Goal: Transaction & Acquisition: Purchase product/service

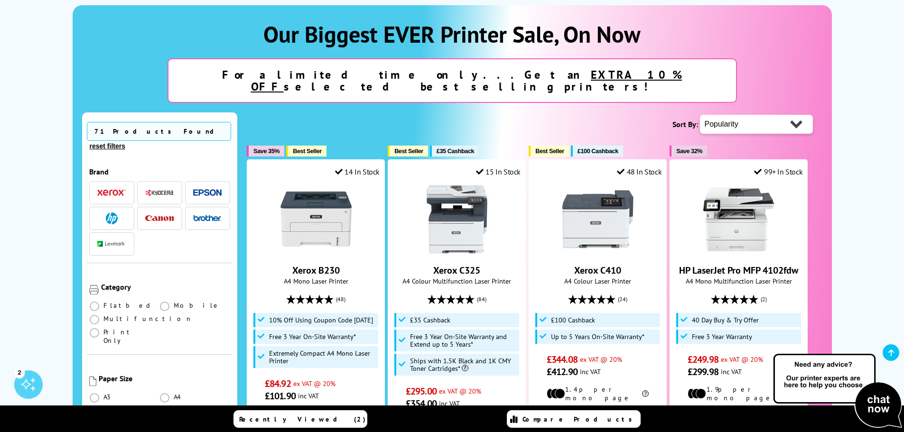
scroll to position [142, 0]
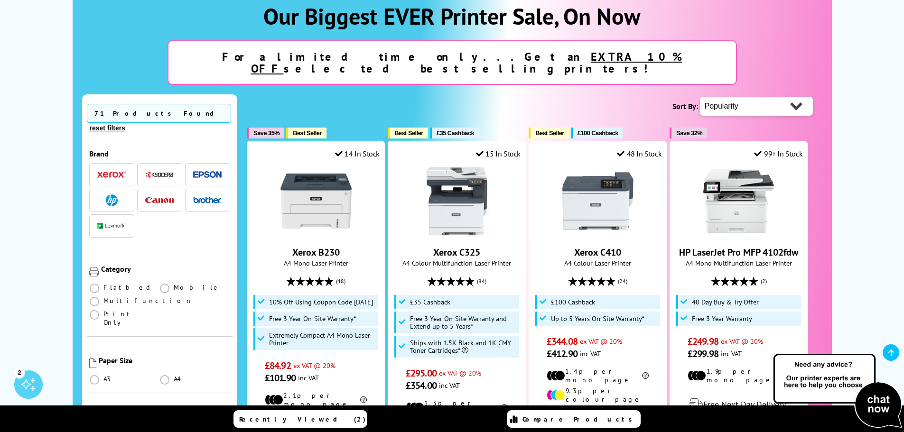
click at [110, 171] on img "button" at bounding box center [111, 174] width 28 height 7
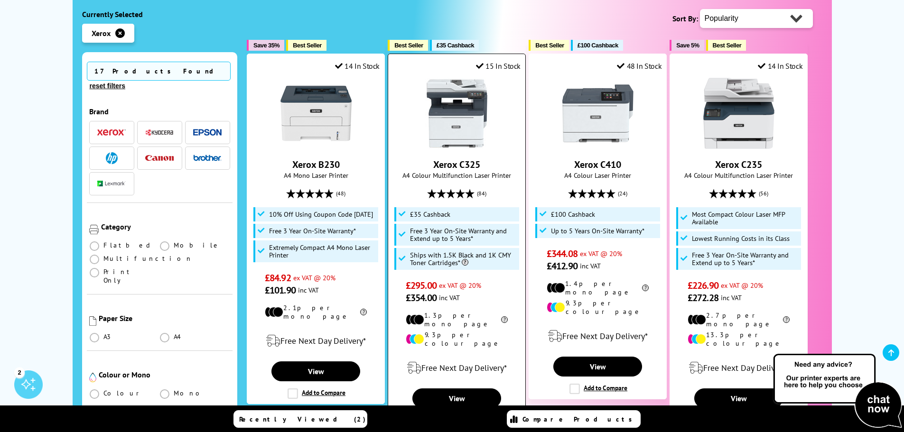
scroll to position [142, 0]
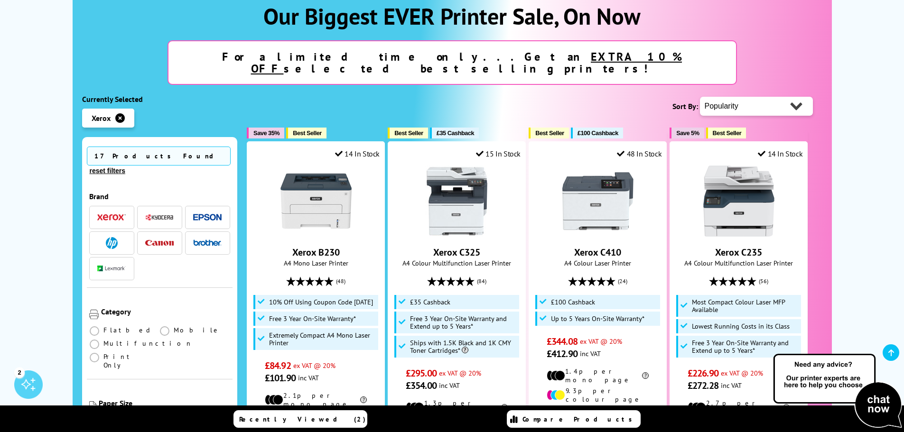
click at [755, 97] on select "Popularity Rating Price - Low to High Price - High to Low Running Costs - Low t…" at bounding box center [756, 106] width 113 height 19
select select "Price Ascending"
click at [700, 97] on select "Popularity Rating Price - Low to High Price - High to Low Running Costs - Low t…" at bounding box center [756, 106] width 113 height 19
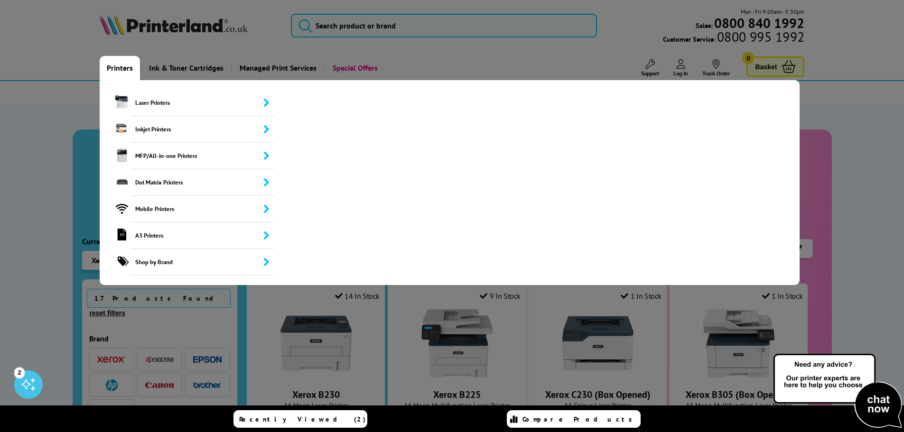
click at [112, 67] on link "Printers" at bounding box center [120, 68] width 40 height 24
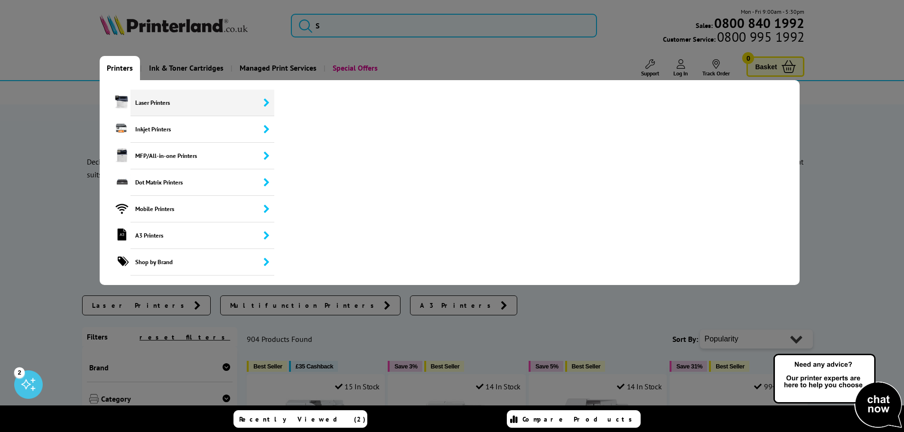
click at [254, 100] on span "Laser Printers" at bounding box center [202, 103] width 144 height 27
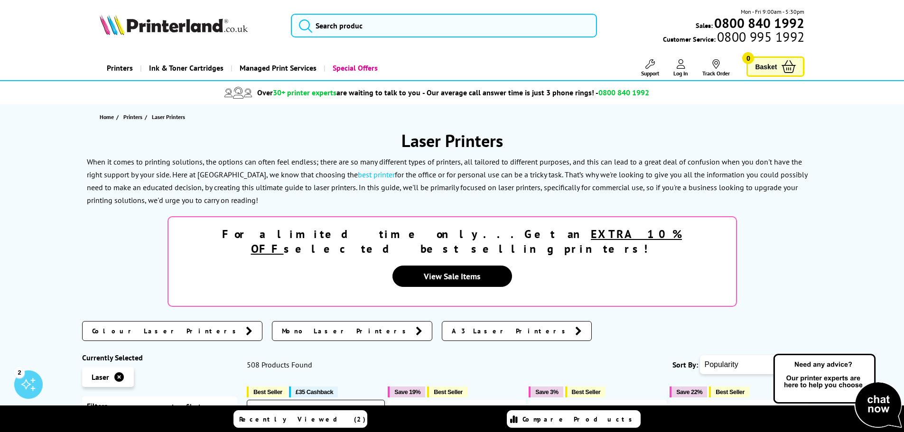
scroll to position [237, 0]
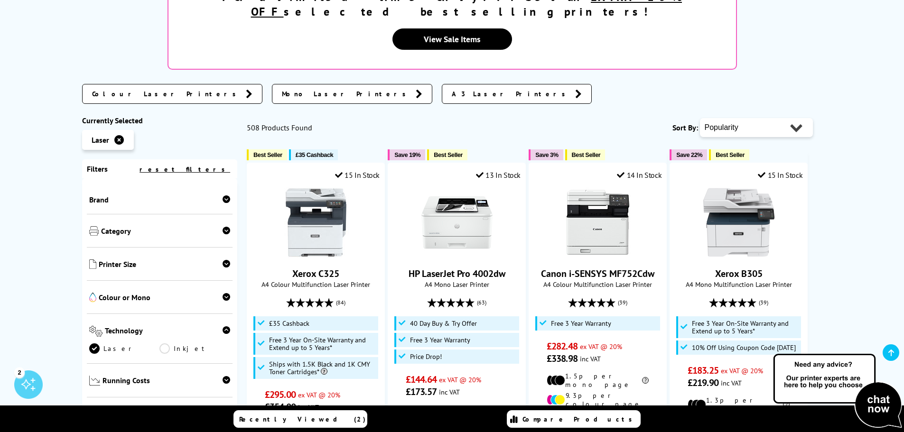
click at [225, 195] on icon at bounding box center [226, 199] width 8 height 8
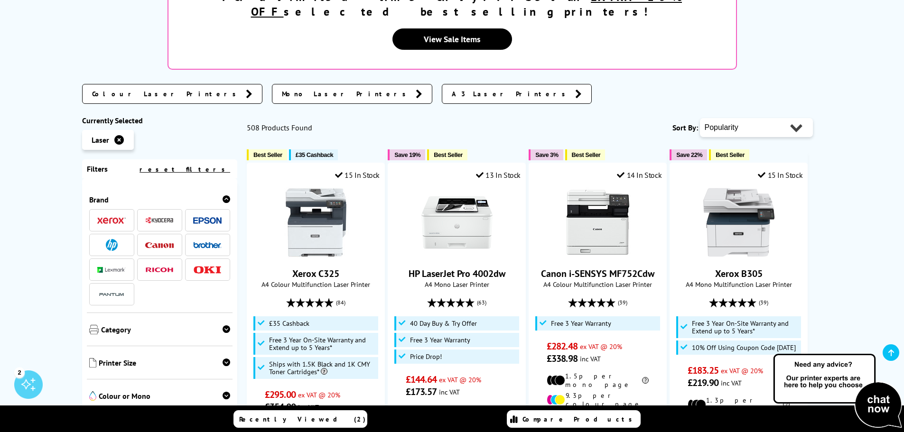
click at [116, 217] on img at bounding box center [111, 220] width 28 height 7
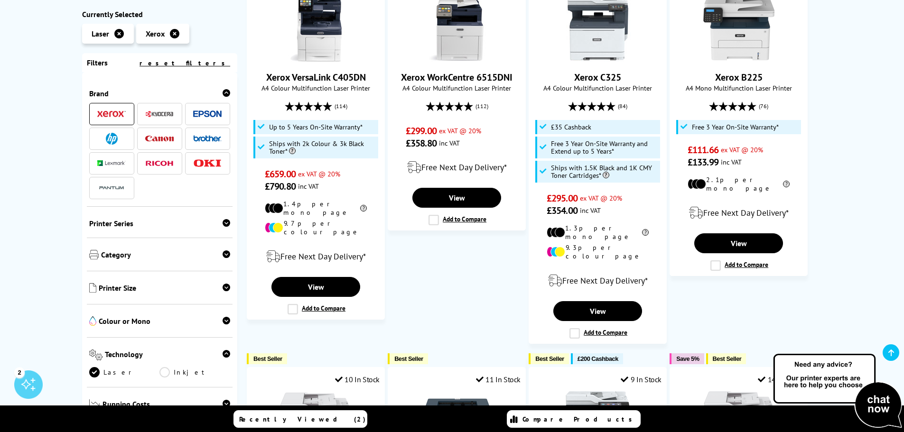
click at [222, 225] on icon at bounding box center [226, 223] width 8 height 8
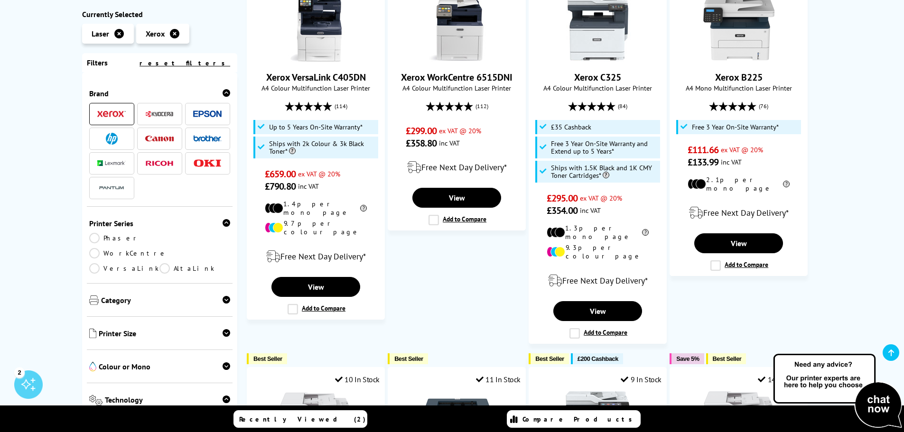
click at [222, 222] on icon at bounding box center [226, 223] width 8 height 8
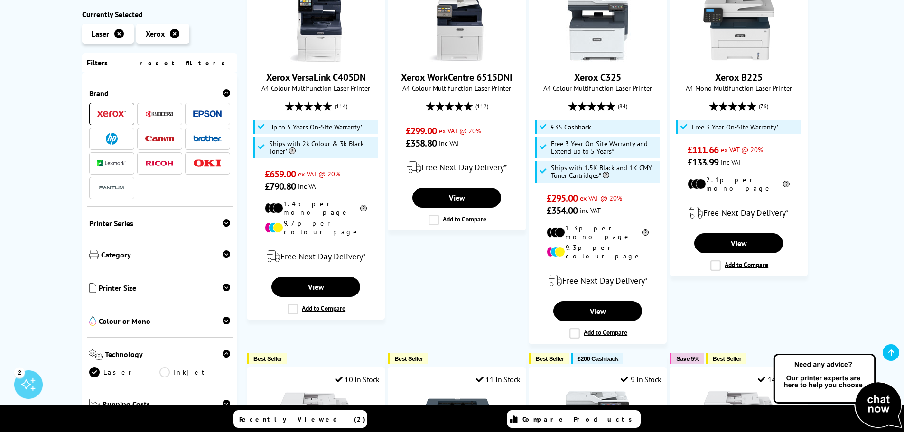
click at [223, 254] on icon at bounding box center [226, 254] width 8 height 8
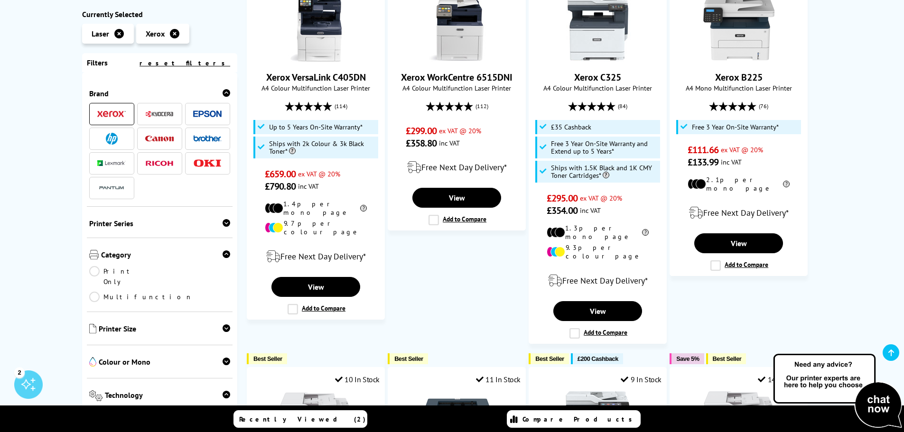
drag, startPoint x: 97, startPoint y: 269, endPoint x: 102, endPoint y: 277, distance: 8.9
click at [97, 271] on link "Print Only" at bounding box center [124, 276] width 71 height 21
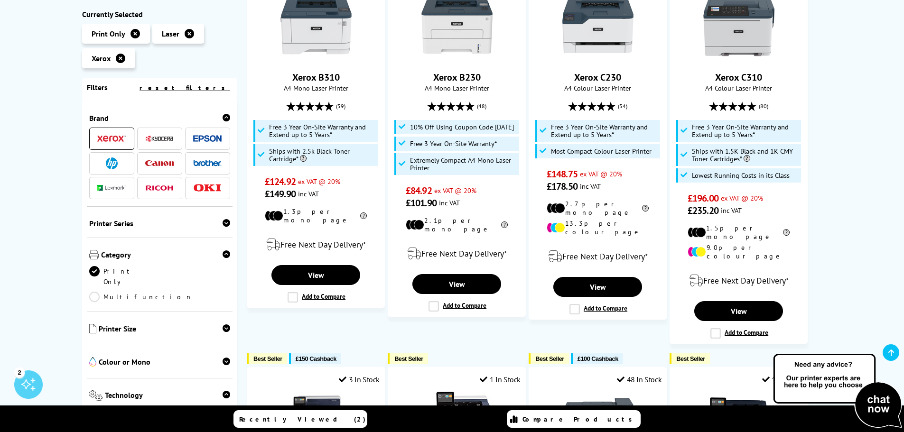
scroll to position [142, 0]
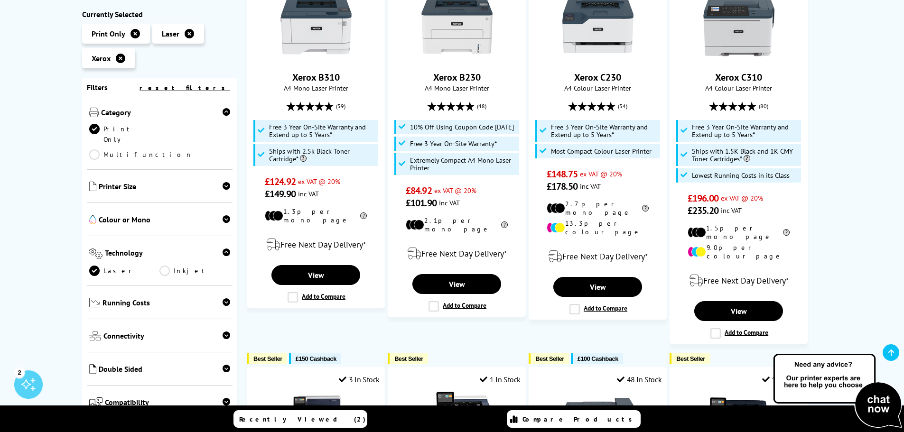
click at [228, 215] on div at bounding box center [226, 220] width 8 height 11
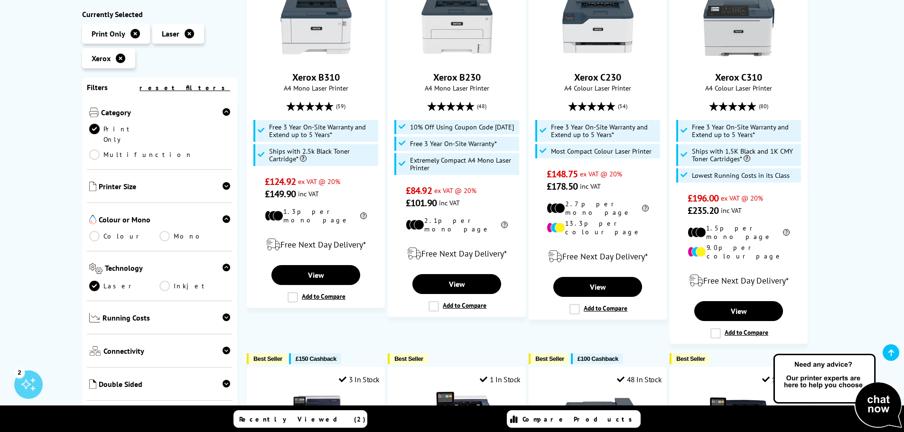
click at [166, 231] on link "Mono" at bounding box center [194, 236] width 71 height 10
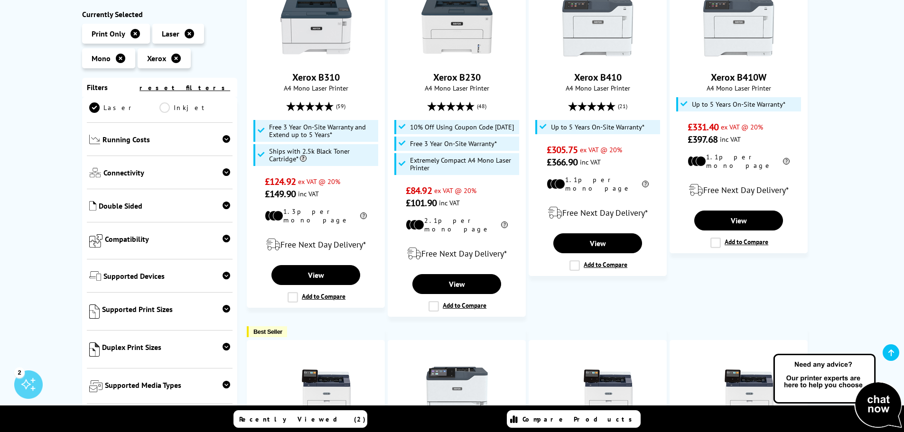
scroll to position [326, 0]
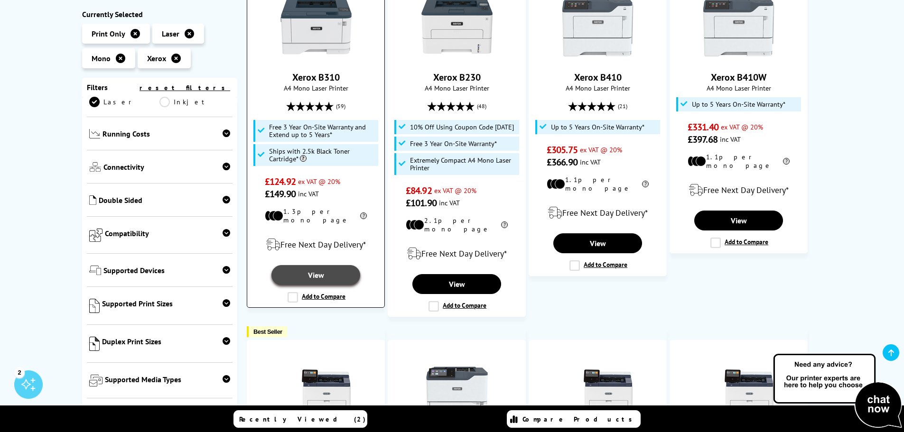
click at [312, 265] on link "View" at bounding box center [315, 275] width 88 height 20
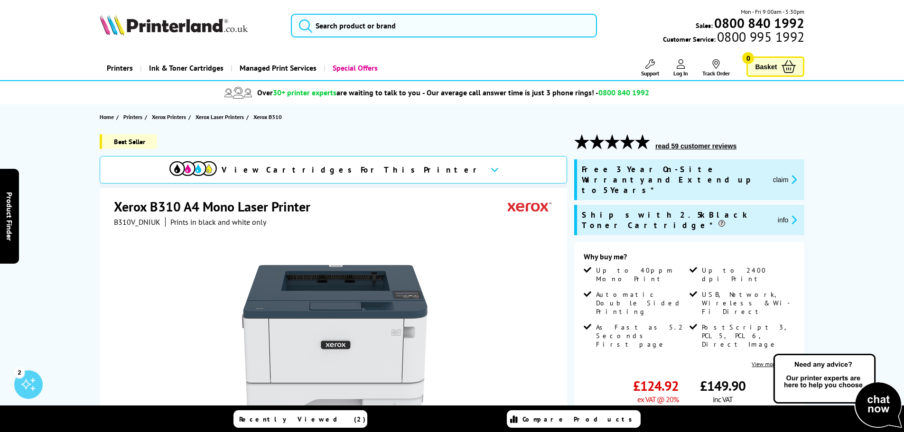
click at [792, 175] on icon "promo-description" at bounding box center [792, 180] width 9 height 10
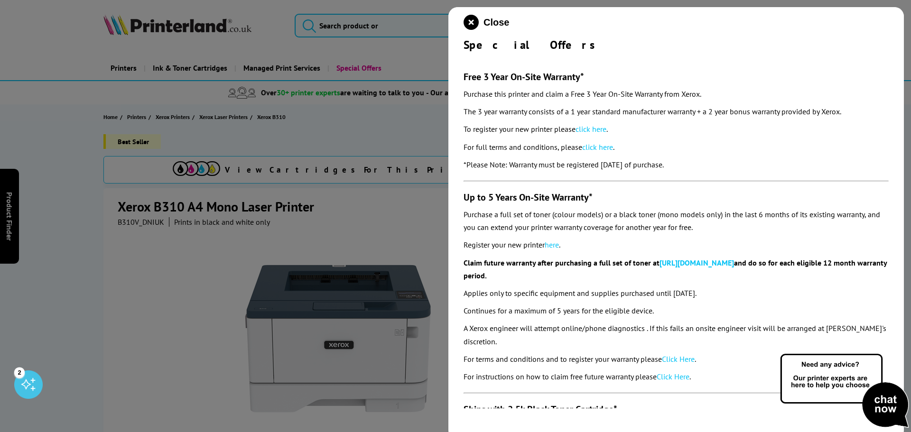
click at [588, 128] on link "click here" at bounding box center [590, 128] width 31 height 9
